Goal: Task Accomplishment & Management: Complete application form

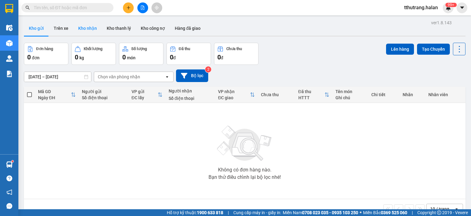
type input "2"
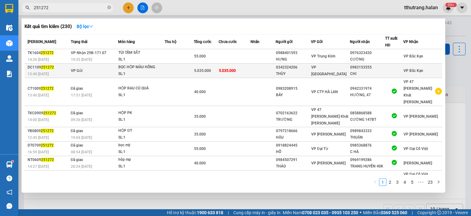
type input "251272"
click at [209, 71] on span "5.035.000" at bounding box center [202, 70] width 17 height 4
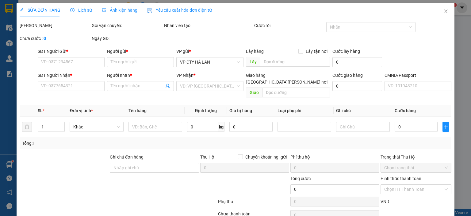
type input "0342324206"
type input "THÙY"
type input "0983153555"
type input "CHI"
type input "5.035.000"
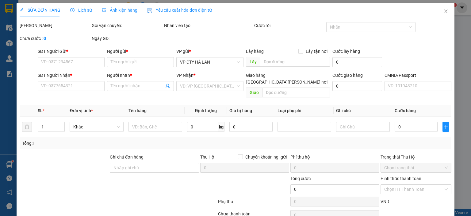
type input "5.035.000"
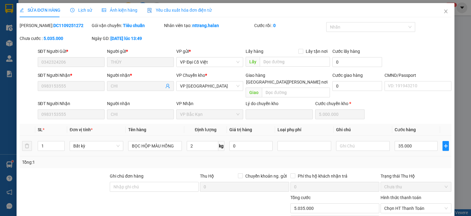
scroll to position [43, 0]
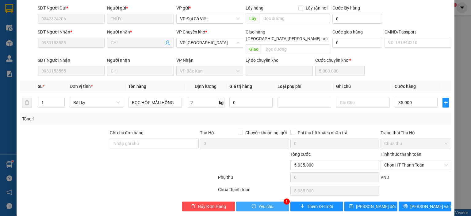
click at [274, 201] on button "Yêu cầu" at bounding box center [262, 206] width 53 height 10
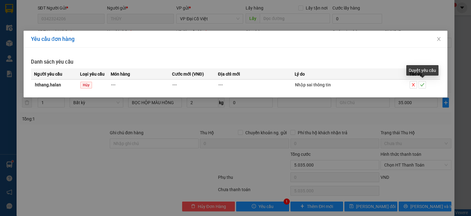
click at [322, 136] on div "Yêu cầu đơn hàng Danh sách yêu cầu Người yêu cầu Loại yêu cầu Món hàng Cước mới…" at bounding box center [235, 108] width 471 height 216
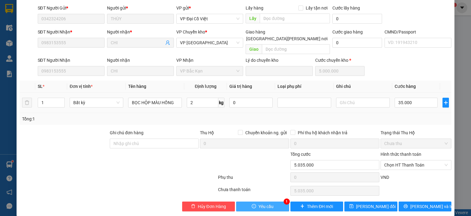
scroll to position [0, 0]
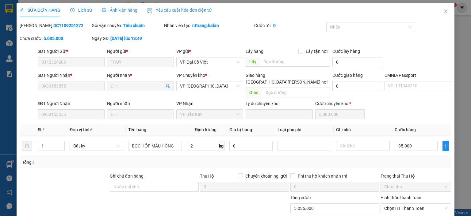
drag, startPoint x: 70, startPoint y: 25, endPoint x: 34, endPoint y: 28, distance: 35.7
click at [34, 28] on div "[PERSON_NAME]: DC1109251272" at bounding box center [55, 25] width 71 height 7
copy b "DC1109251272"
click at [209, 159] on div "Tổng: 1" at bounding box center [236, 162] width 432 height 12
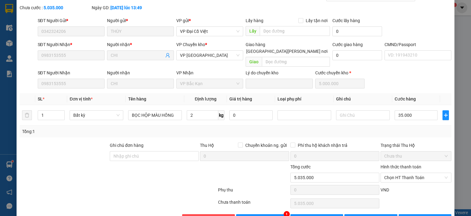
scroll to position [43, 0]
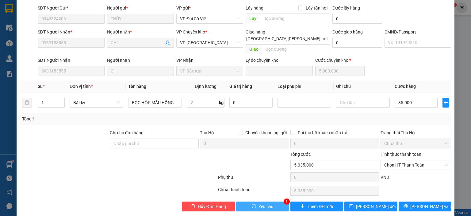
click at [268, 203] on span "Yêu cầu" at bounding box center [266, 206] width 15 height 7
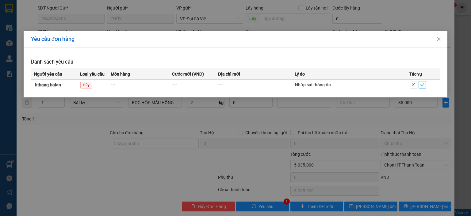
click at [422, 83] on icon "check" at bounding box center [422, 85] width 4 height 4
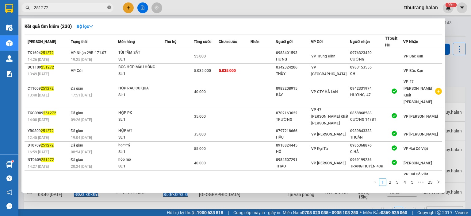
click at [109, 7] on icon "close-circle" at bounding box center [109, 8] width 4 height 4
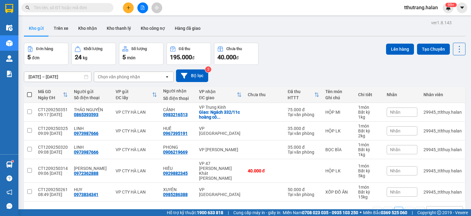
paste input "DC1109251272"
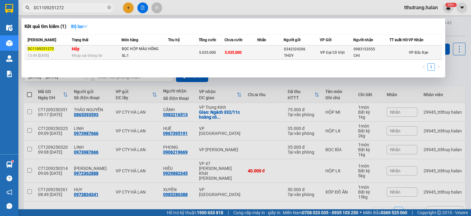
type input "DC1109251272"
click at [132, 52] on div "BỌC HỘP MÀU HỒNG" at bounding box center [145, 49] width 46 height 7
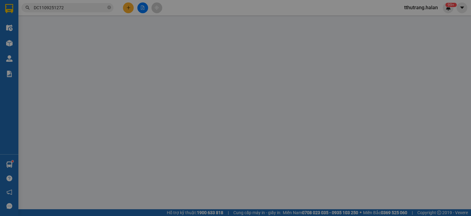
type input "0342324206"
type input "THÙY"
type input "0983153555"
type input "CHI"
type input "5.035.000"
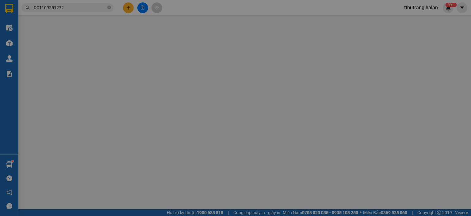
type input "5.035.000"
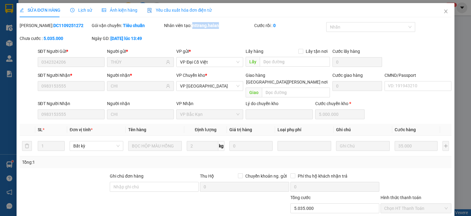
drag, startPoint x: 223, startPoint y: 23, endPoint x: 191, endPoint y: 28, distance: 31.9
click at [191, 28] on div "[PERSON_NAME] tạo: nttrang.halan" at bounding box center [208, 25] width 89 height 7
copy b "nttrang.halan"
click at [440, 16] on span "Close" at bounding box center [445, 11] width 17 height 17
